Goal: Transaction & Acquisition: Book appointment/travel/reservation

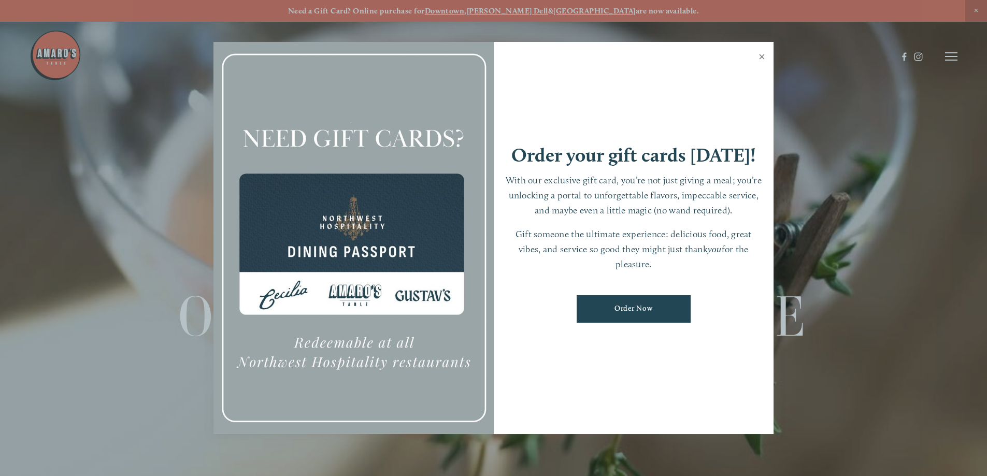
click at [759, 57] on link "Close" at bounding box center [761, 58] width 20 height 29
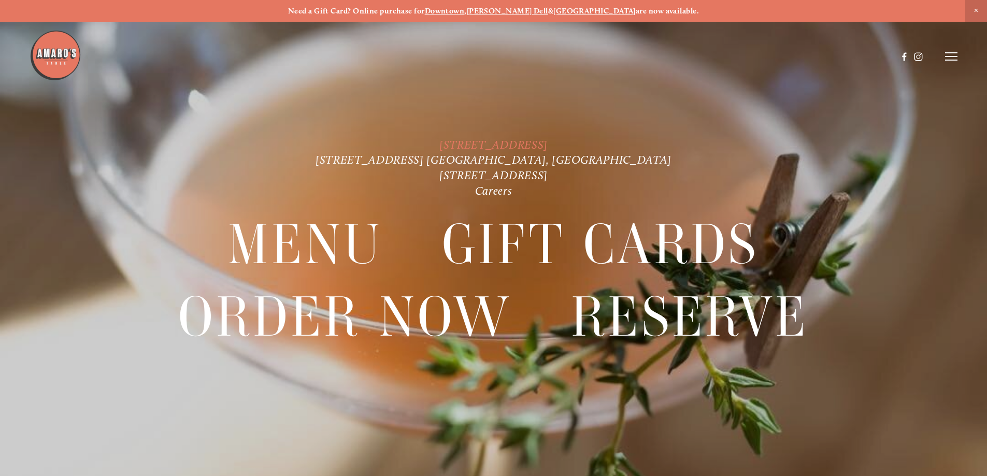
click at [505, 140] on link "[STREET_ADDRESS]" at bounding box center [493, 145] width 108 height 14
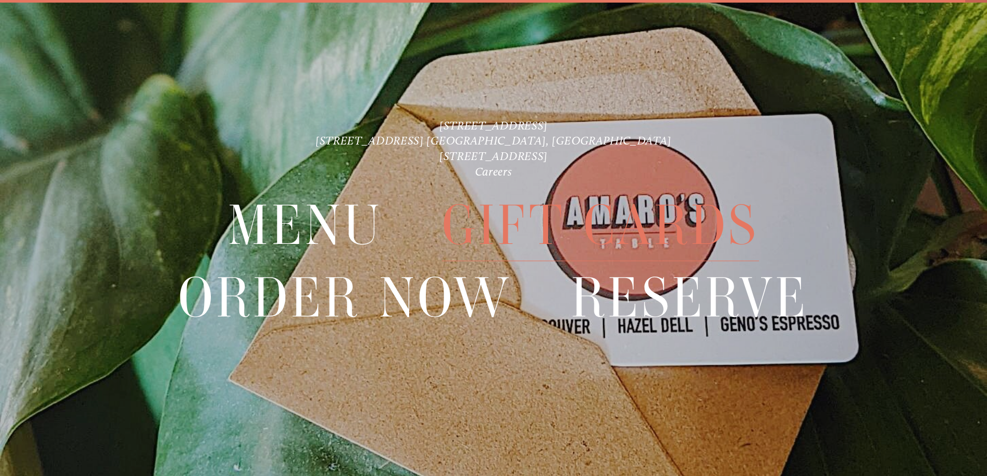
scroll to position [22, 0]
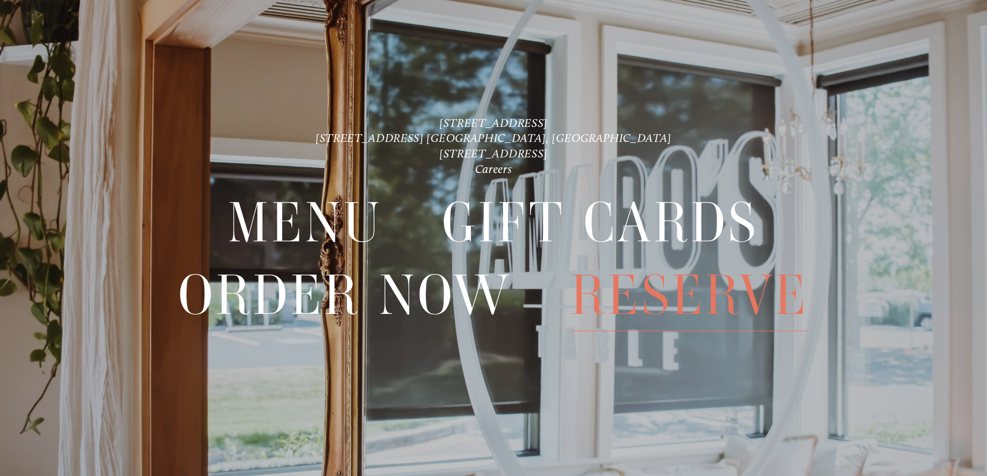
click at [631, 289] on span "Reserve" at bounding box center [690, 294] width 238 height 71
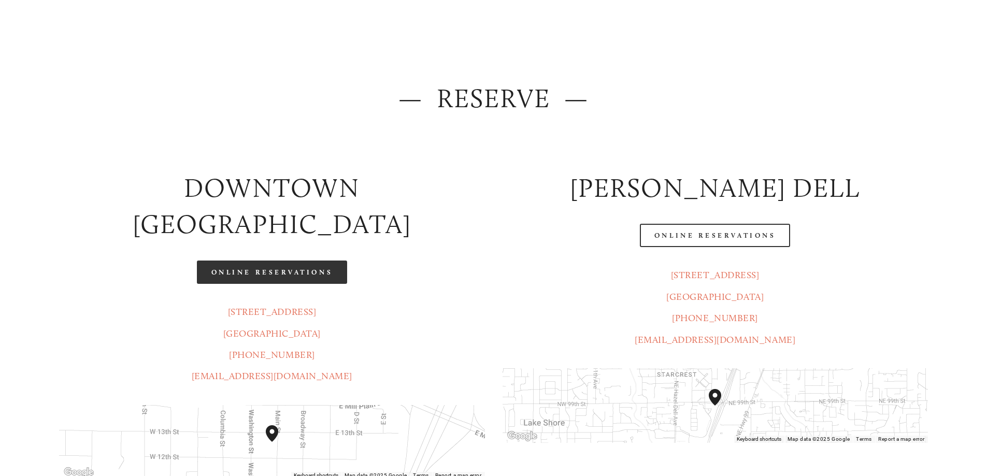
click at [320, 252] on div "Online Reservations" at bounding box center [271, 272] width 443 height 41
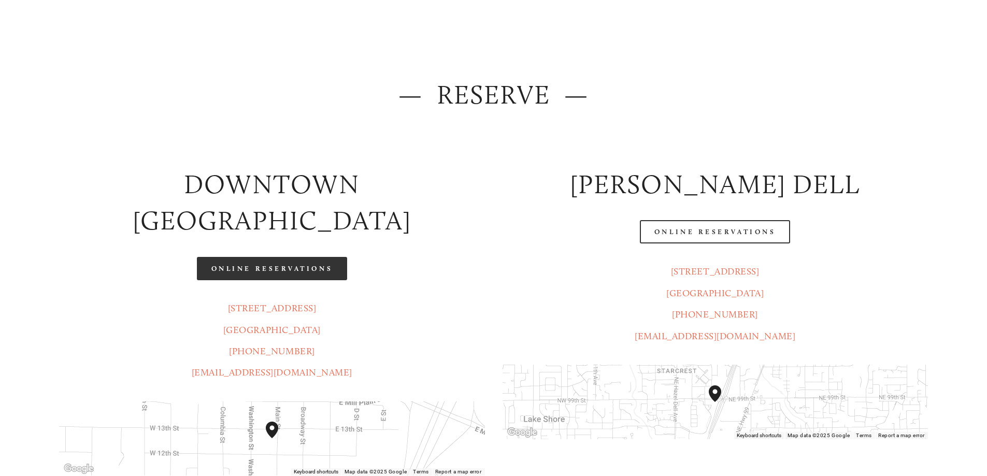
scroll to position [103, 0]
click at [318, 256] on link "Online Reservations" at bounding box center [272, 267] width 150 height 23
